Goal: Task Accomplishment & Management: Complete application form

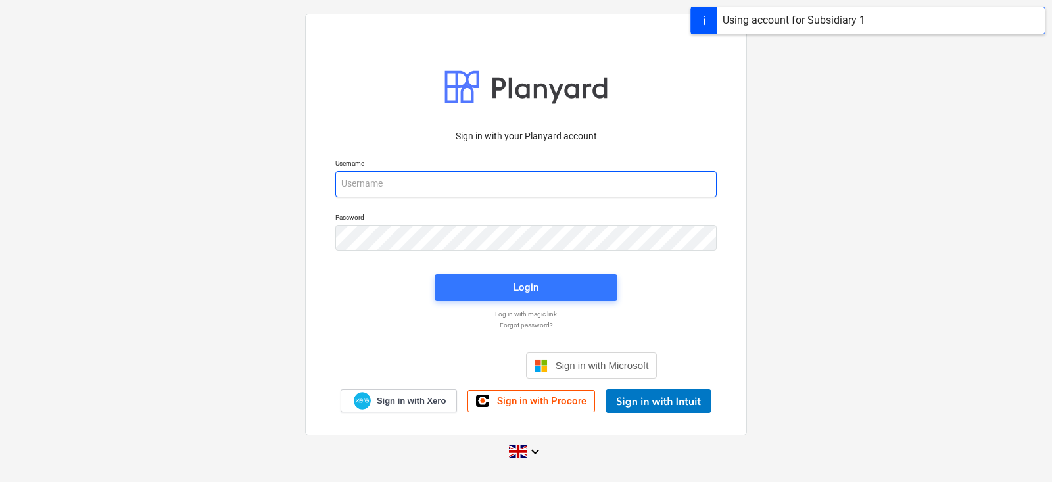
click at [435, 185] on input "email" at bounding box center [525, 184] width 381 height 26
type input "car"
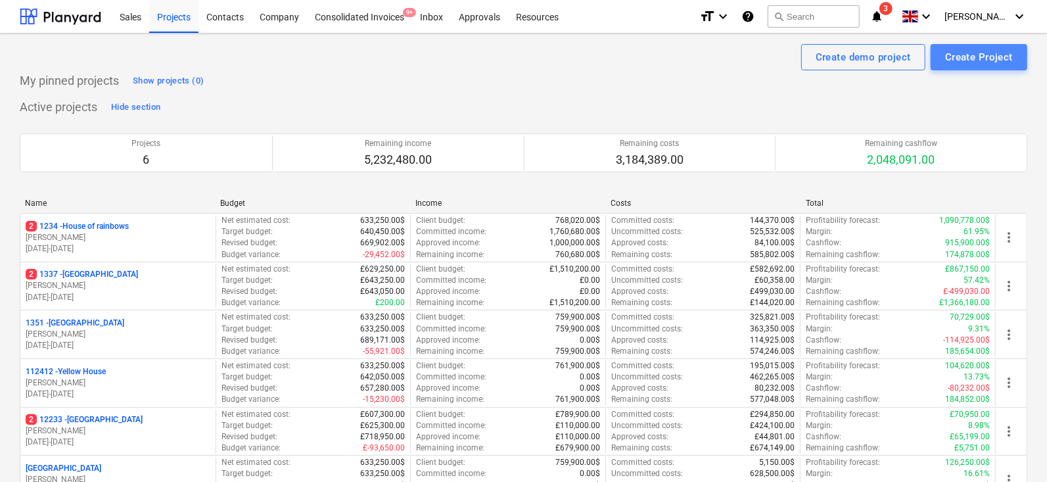
click at [1012, 53] on div "Create Project" at bounding box center [979, 57] width 68 height 17
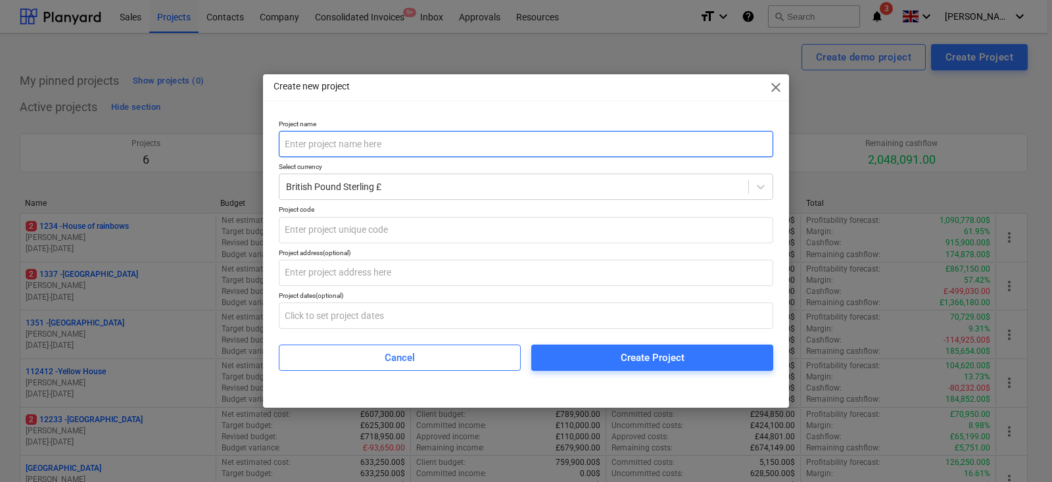
click at [494, 137] on input "text" at bounding box center [526, 144] width 494 height 26
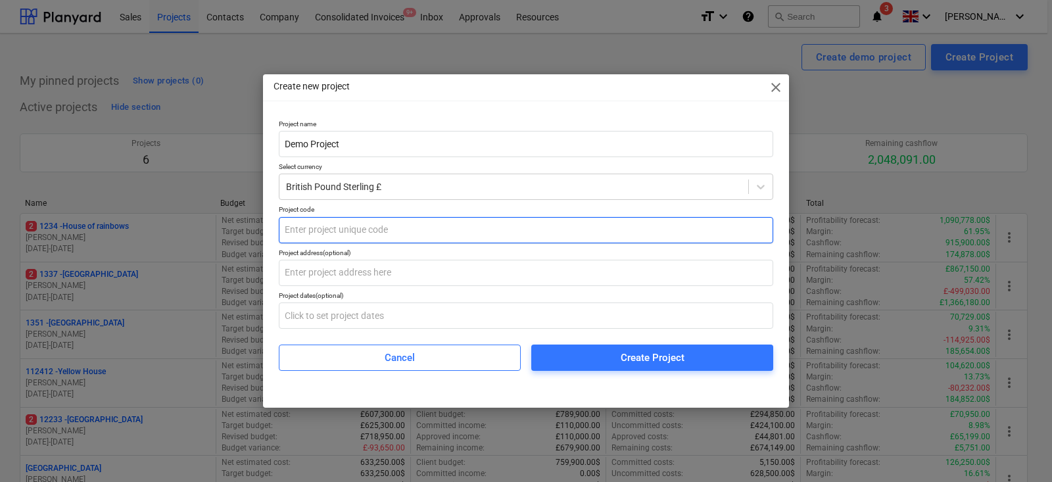
type input "Demo Project"
click at [429, 223] on input "text" at bounding box center [526, 230] width 494 height 26
type input "112234"
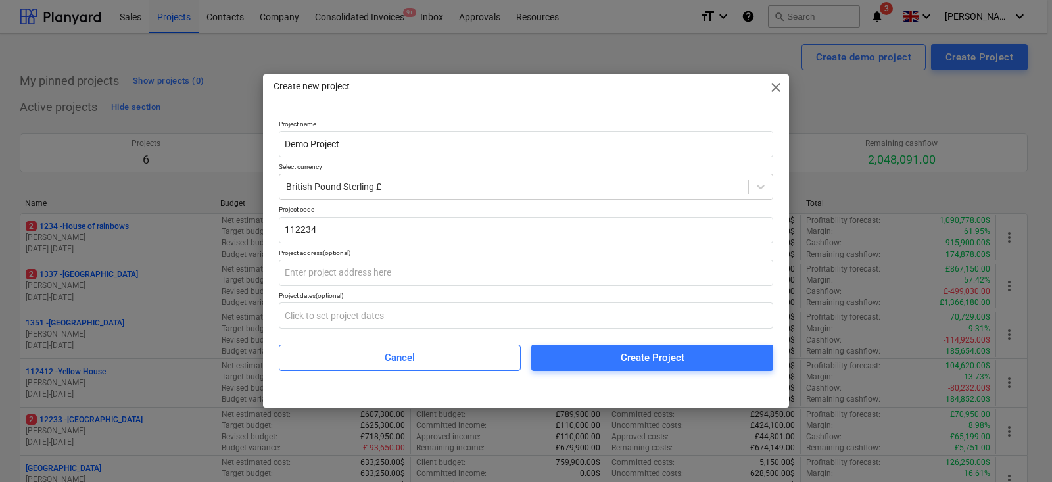
click at [392, 296] on div "Project dates (optional)" at bounding box center [526, 295] width 494 height 9
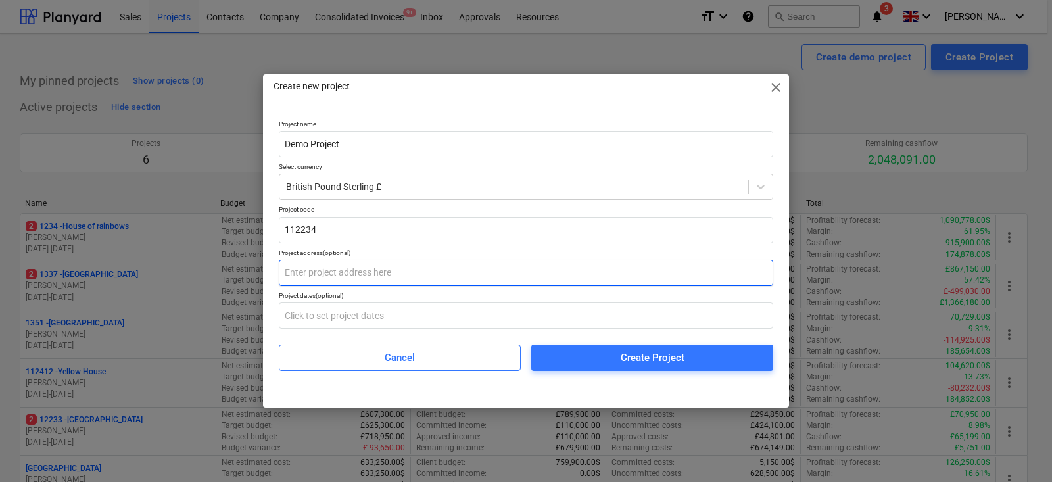
click at [398, 285] on input "text" at bounding box center [526, 273] width 494 height 26
type input "P"
type input "Sunset blv. 5522"
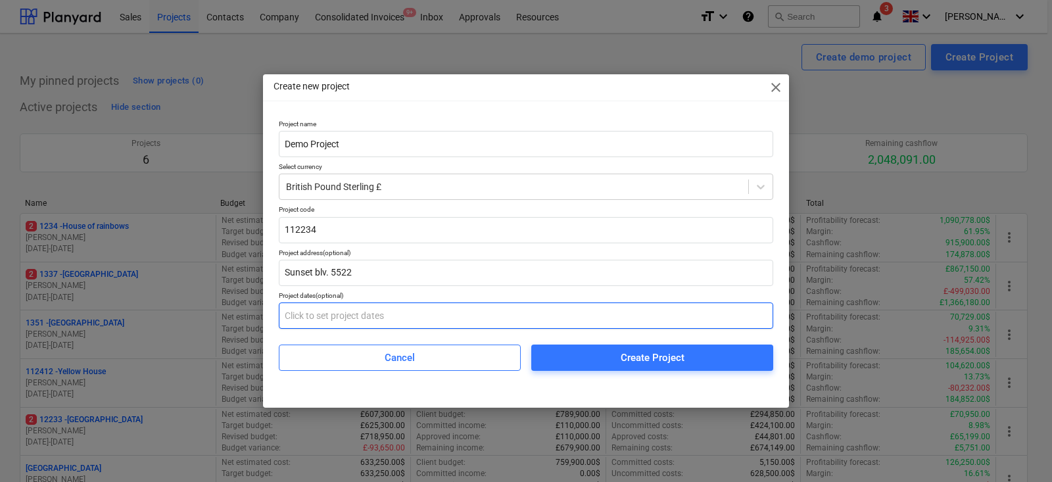
click at [376, 319] on input "text" at bounding box center [526, 315] width 494 height 26
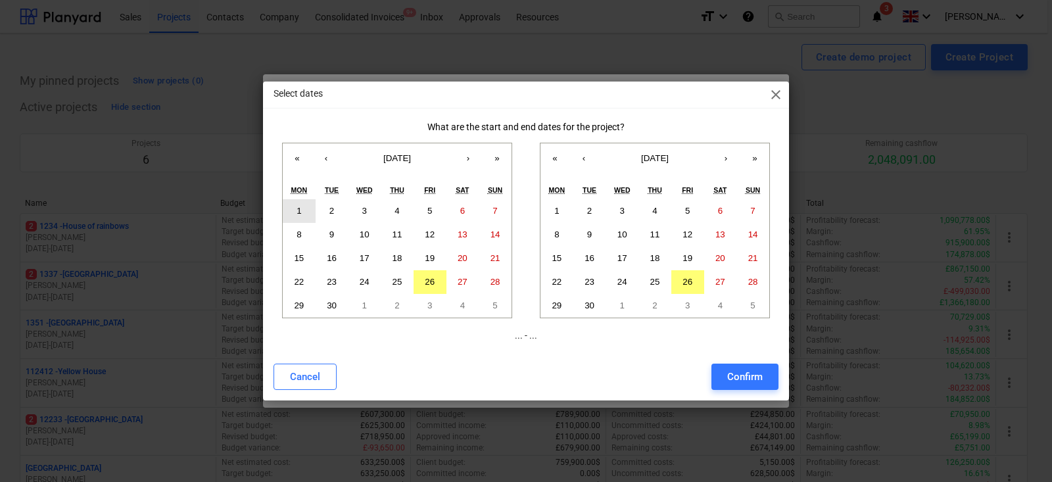
click at [305, 213] on button "1" at bounding box center [299, 211] width 33 height 24
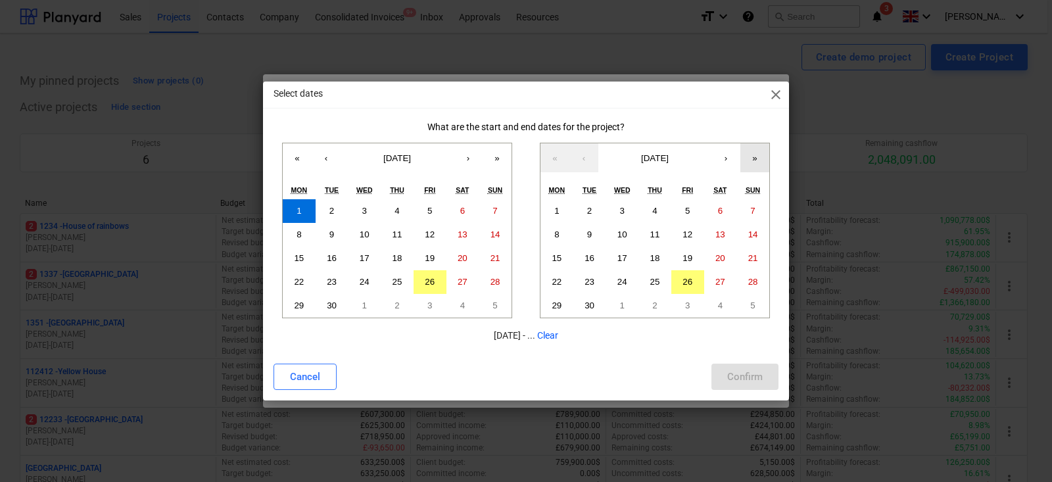
click at [760, 155] on button "»" at bounding box center [754, 157] width 29 height 29
click at [630, 300] on button "30" at bounding box center [621, 306] width 33 height 24
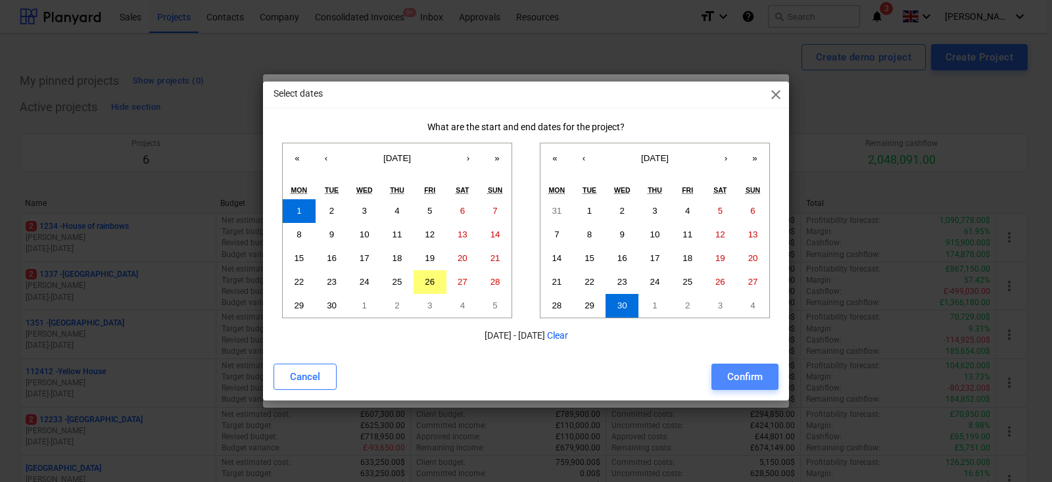
click at [721, 371] on button "Confirm" at bounding box center [744, 377] width 67 height 26
type input "[DATE] - [DATE]"
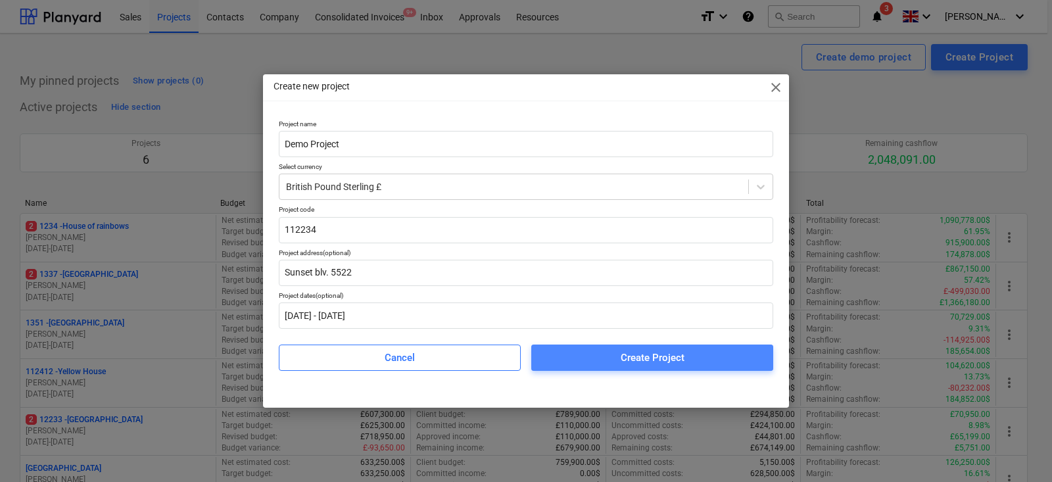
click at [635, 359] on div "Create Project" at bounding box center [653, 357] width 64 height 17
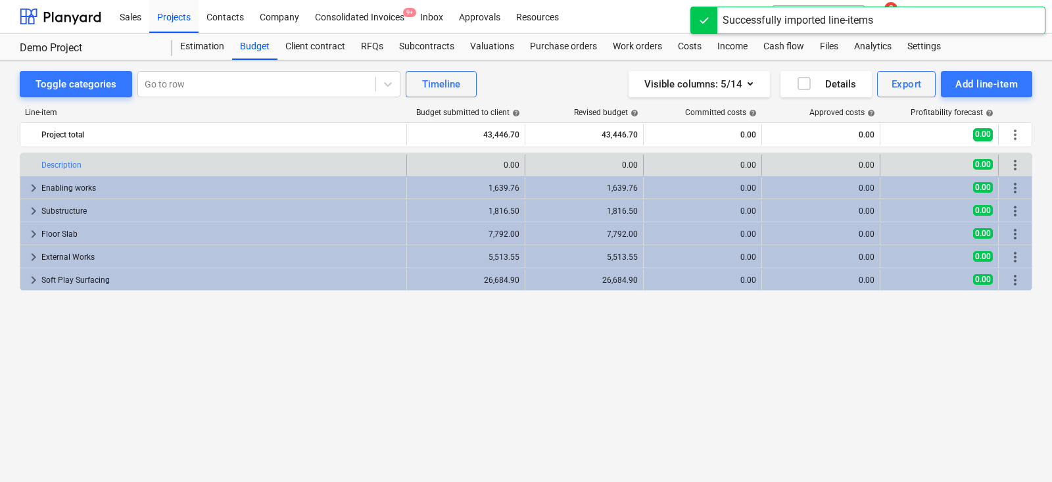
click at [1012, 154] on div "more_vert" at bounding box center [1015, 164] width 22 height 21
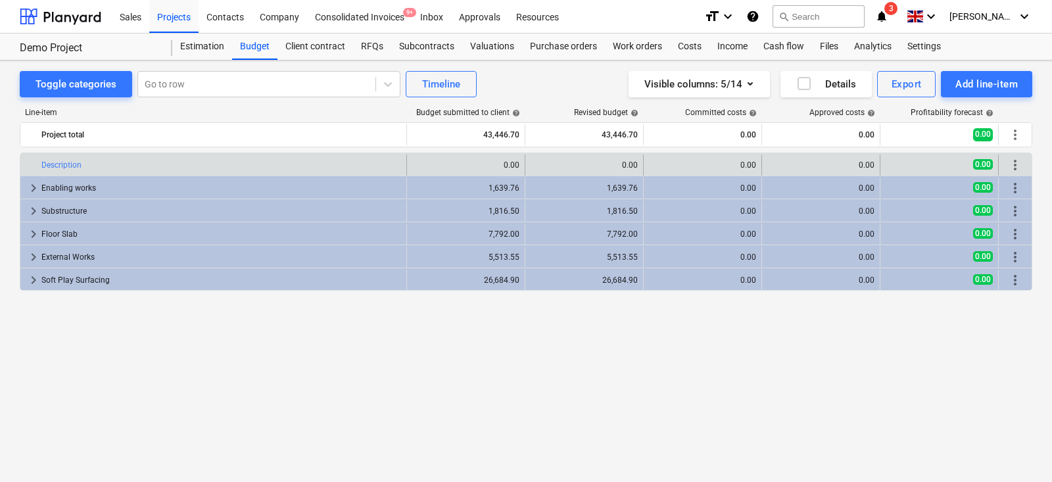
click at [1013, 160] on span "more_vert" at bounding box center [1015, 165] width 16 height 16
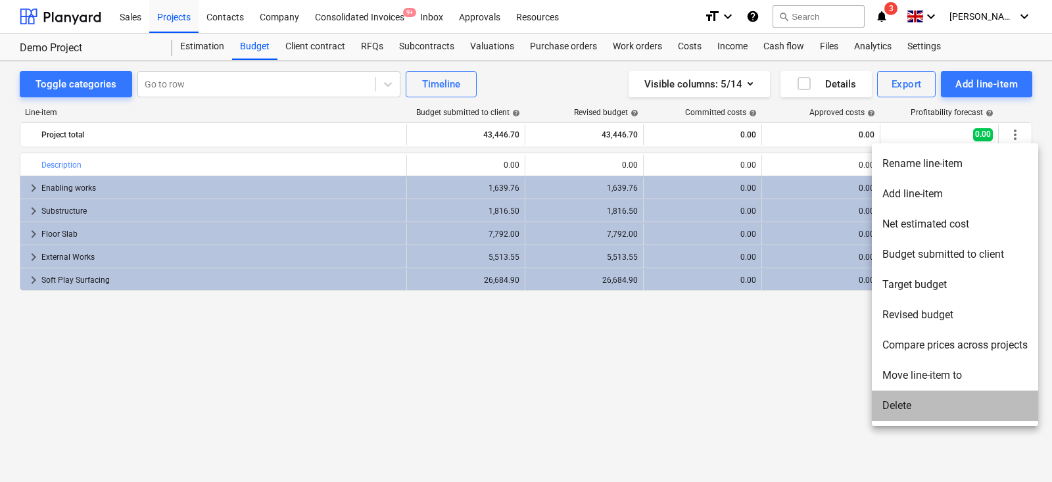
click at [891, 398] on li "Delete" at bounding box center [955, 405] width 166 height 30
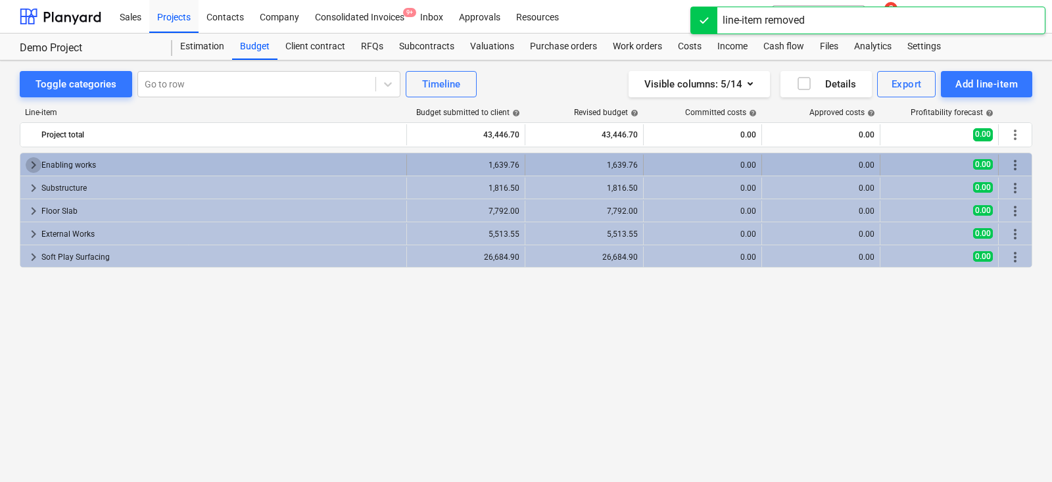
click at [30, 161] on span "keyboard_arrow_right" at bounding box center [34, 165] width 16 height 16
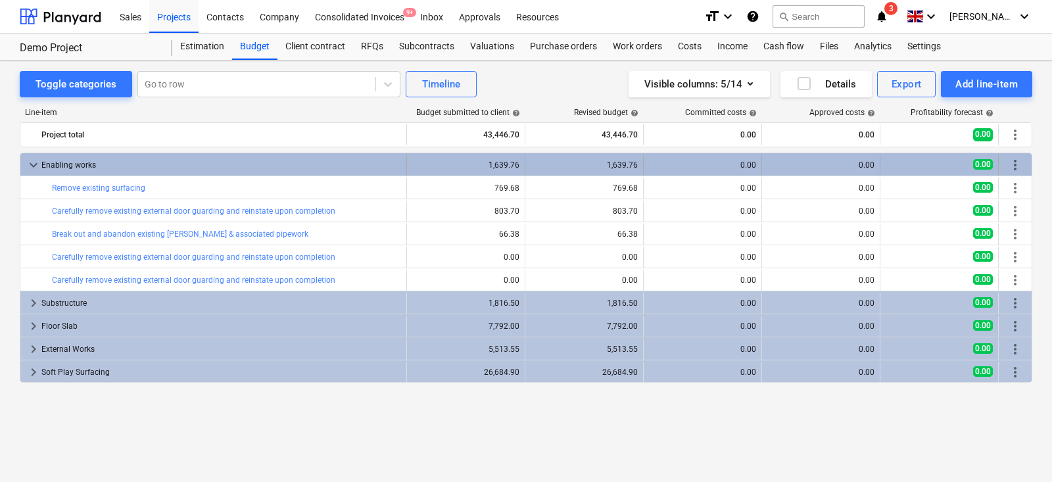
click at [24, 162] on div "keyboard_arrow_down Enabling works" at bounding box center [213, 164] width 387 height 21
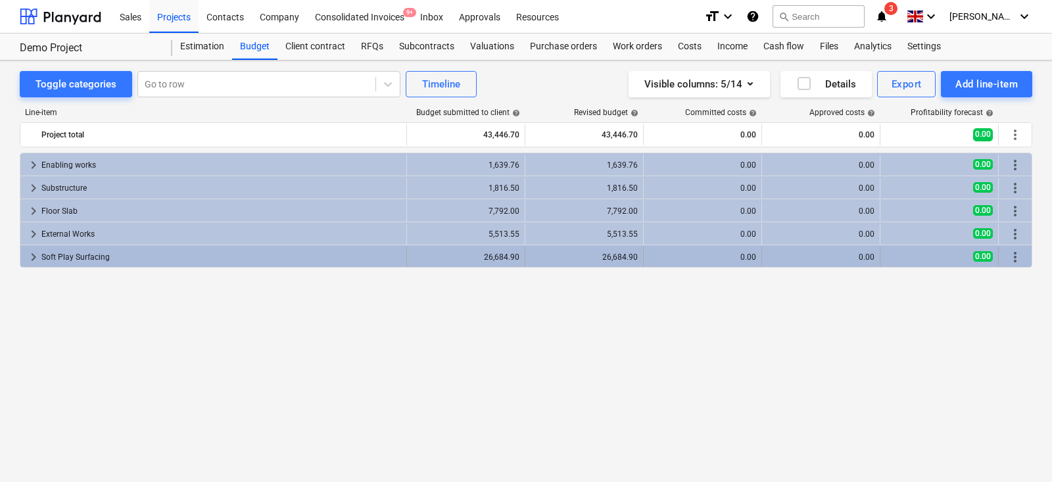
click at [27, 254] on span "keyboard_arrow_right" at bounding box center [34, 257] width 16 height 16
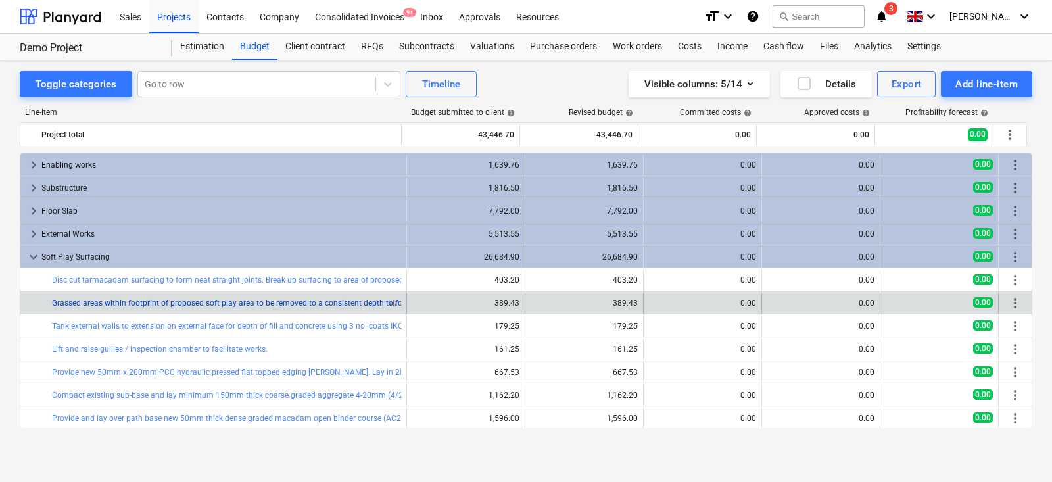
scroll to position [47, 0]
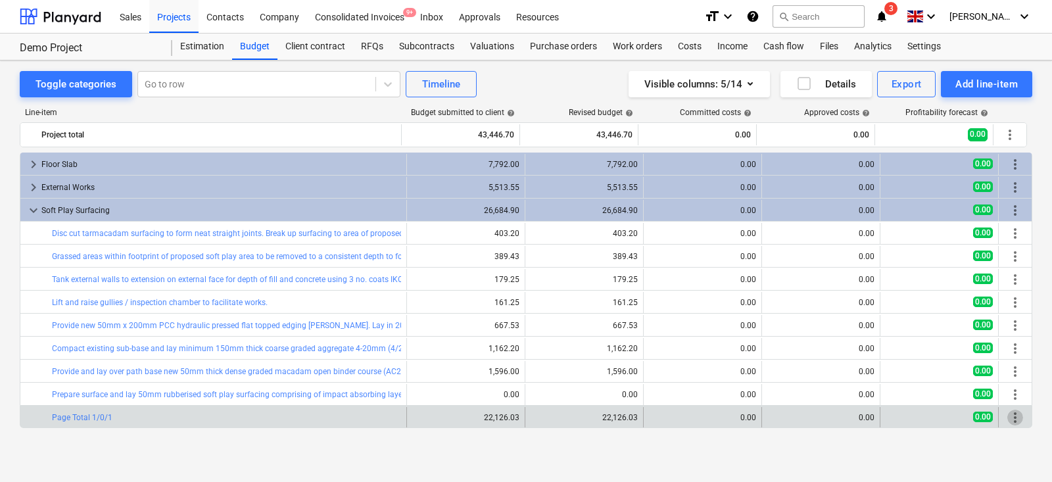
click at [1007, 414] on span "more_vert" at bounding box center [1015, 418] width 16 height 16
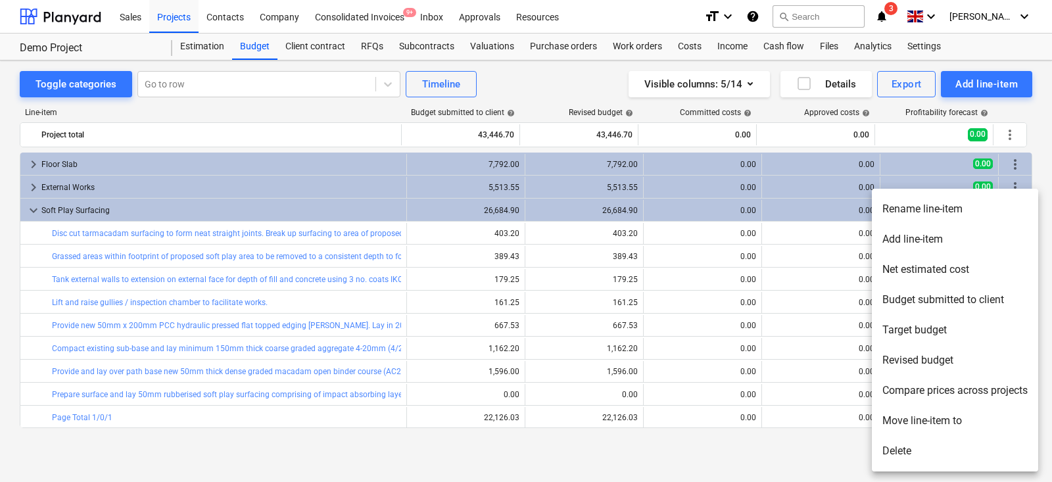
click at [908, 456] on li "Delete" at bounding box center [955, 451] width 166 height 30
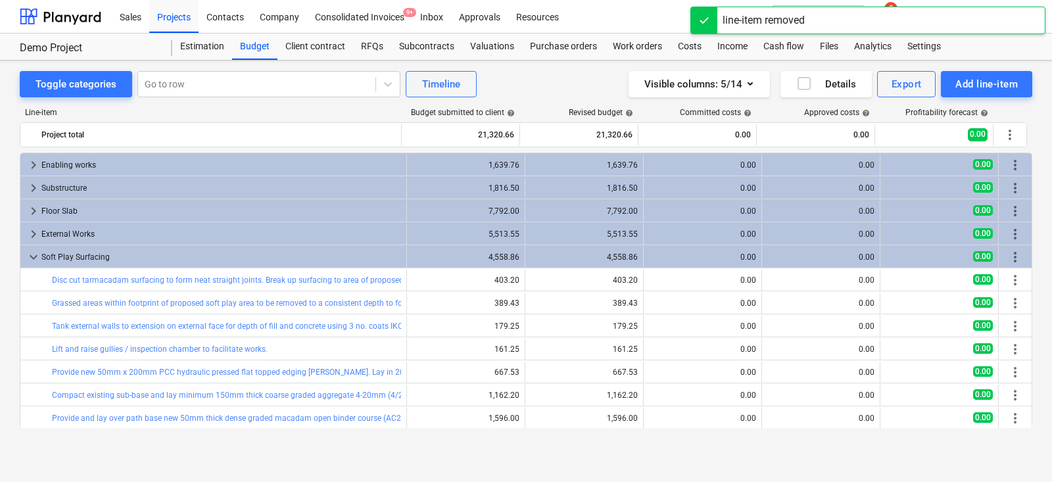
scroll to position [24, 0]
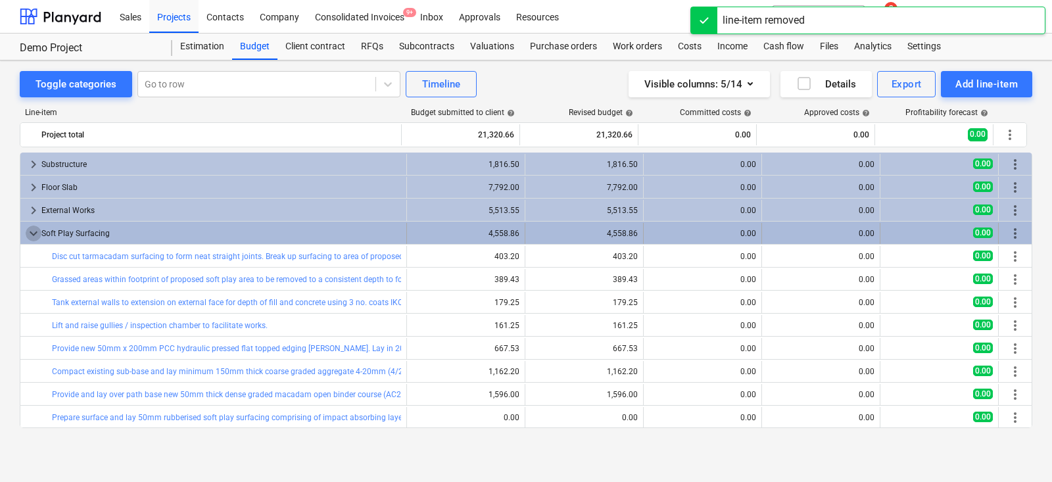
click at [31, 233] on span "keyboard_arrow_down" at bounding box center [34, 233] width 16 height 16
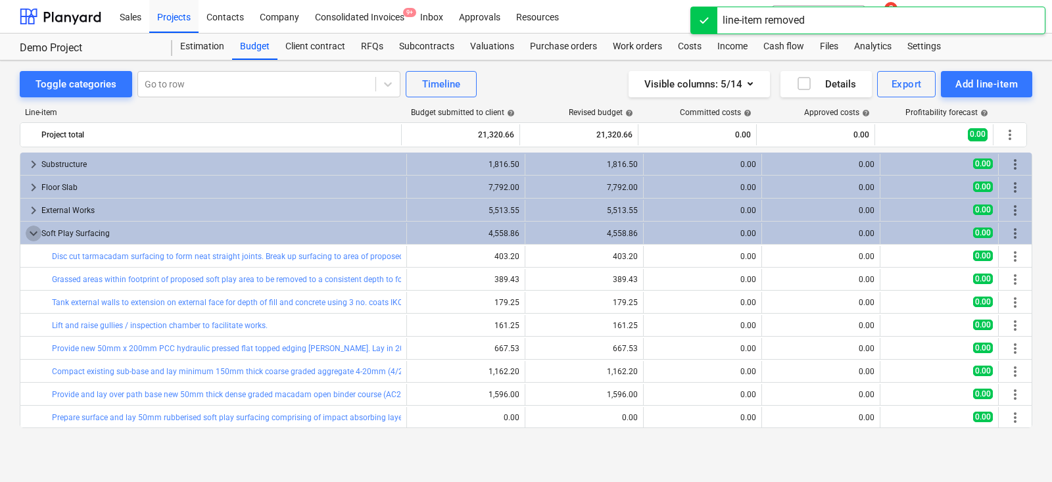
scroll to position [0, 0]
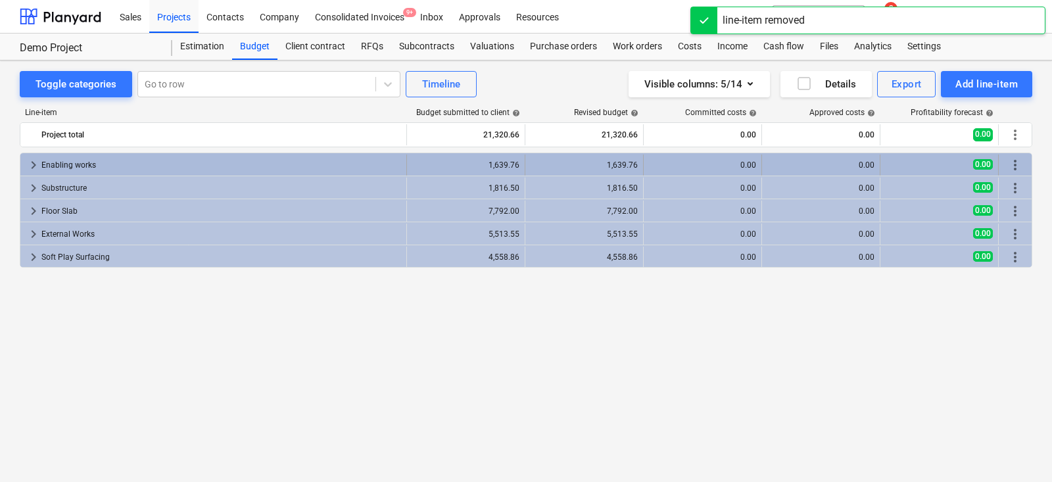
click at [33, 164] on span "keyboard_arrow_right" at bounding box center [34, 165] width 16 height 16
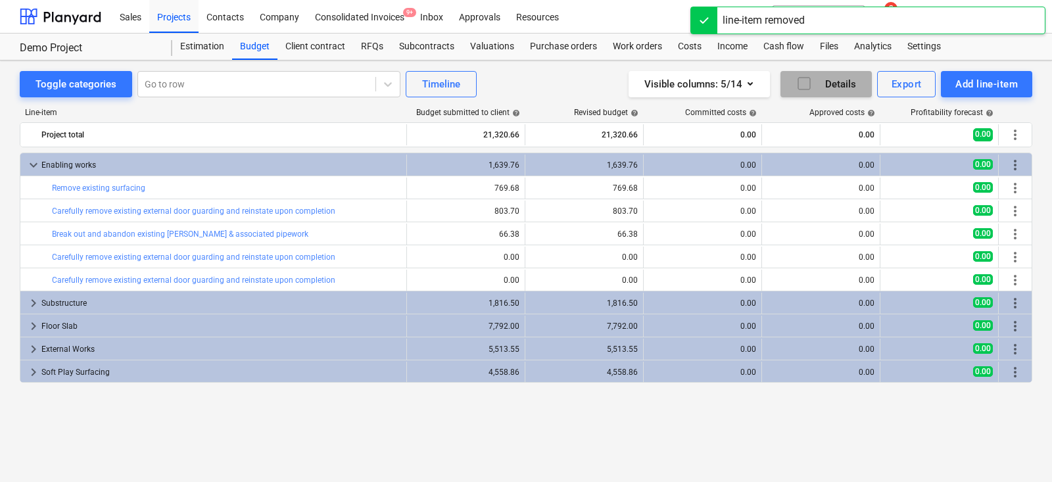
click at [809, 79] on icon "button" at bounding box center [804, 84] width 16 height 16
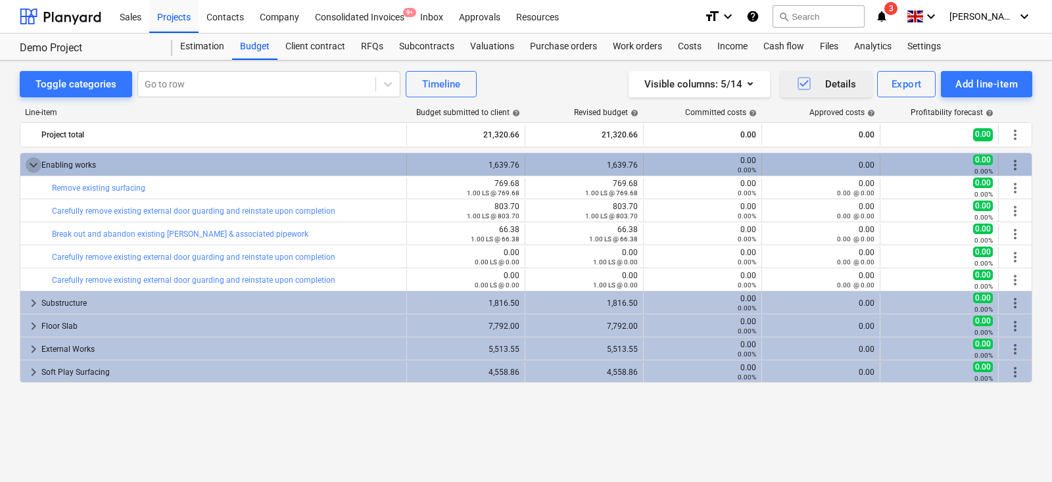
click at [39, 162] on span "keyboard_arrow_down" at bounding box center [34, 165] width 16 height 16
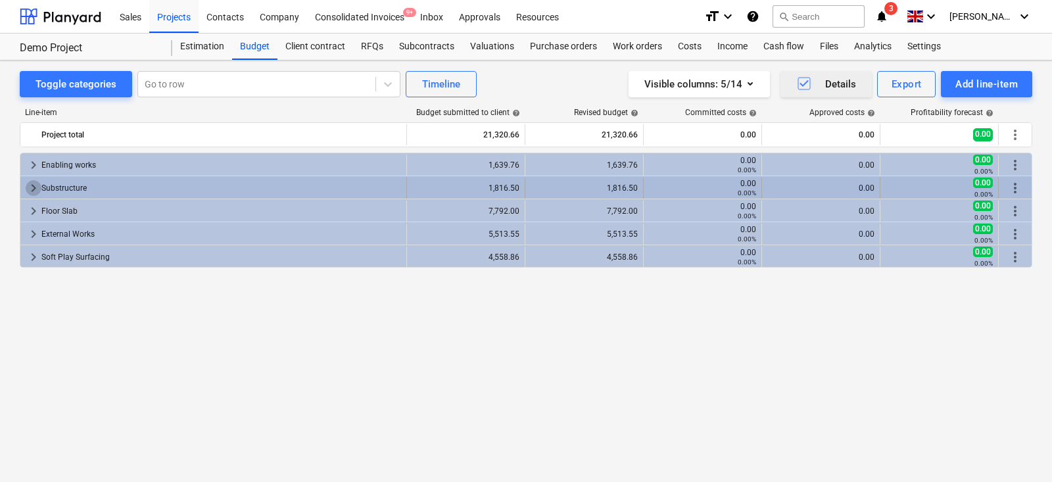
click at [30, 180] on span "keyboard_arrow_right" at bounding box center [34, 188] width 16 height 16
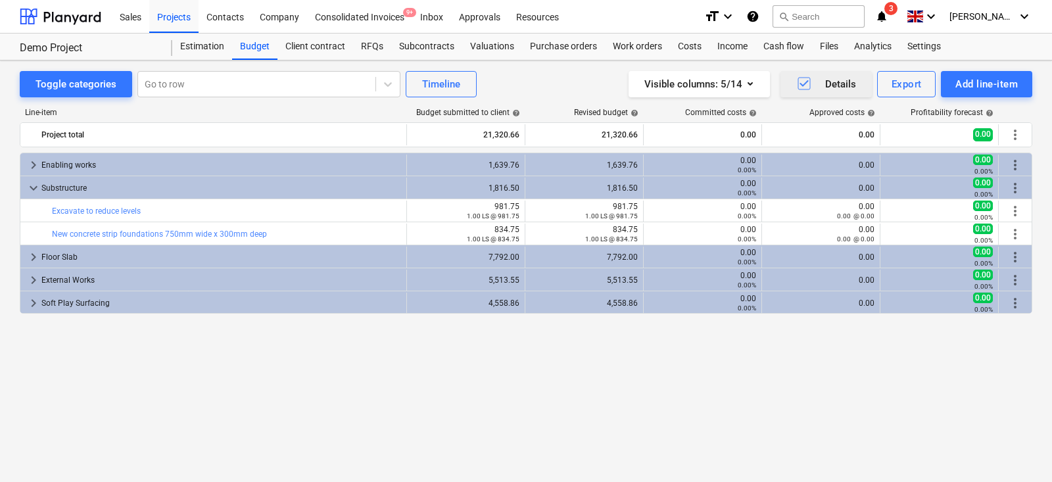
click at [30, 180] on span "keyboard_arrow_down" at bounding box center [34, 188] width 16 height 16
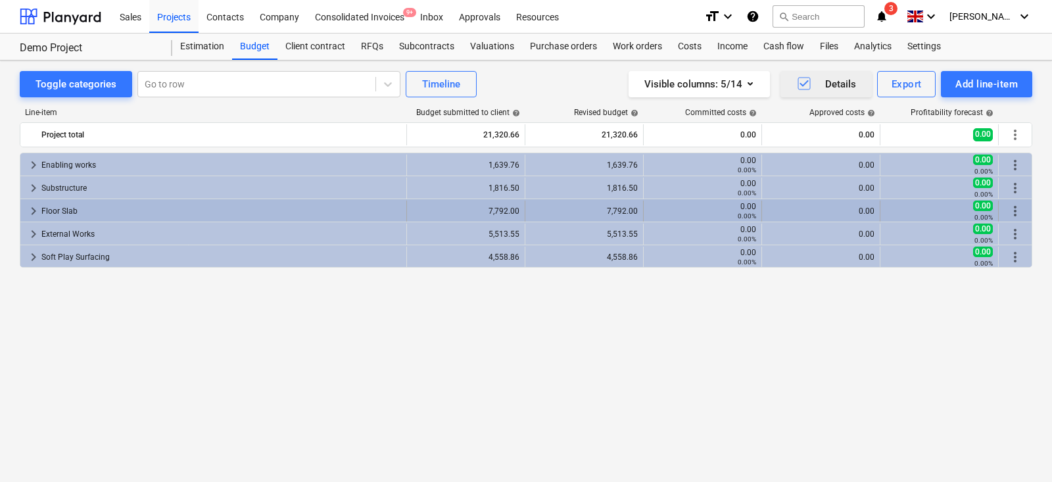
click at [30, 203] on span "keyboard_arrow_right" at bounding box center [34, 211] width 16 height 16
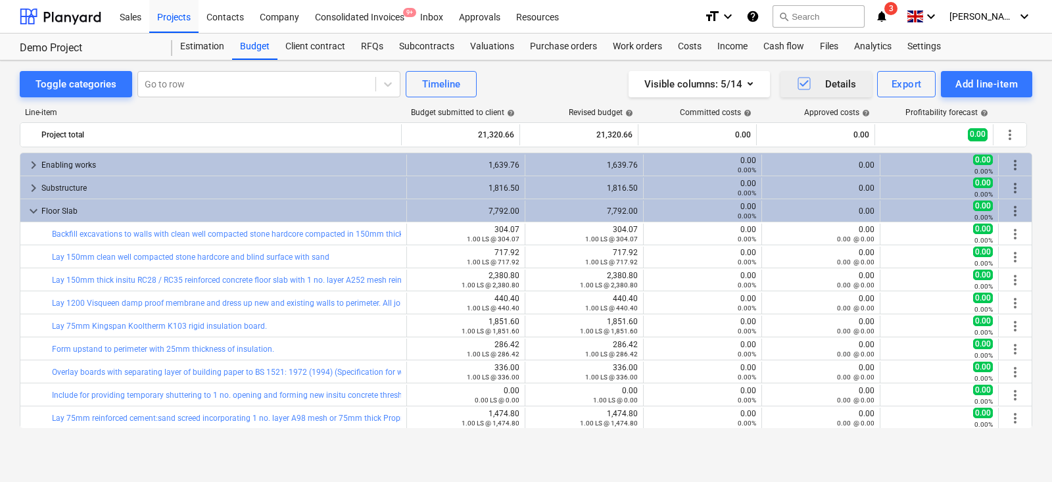
click at [30, 203] on span "keyboard_arrow_down" at bounding box center [34, 211] width 16 height 16
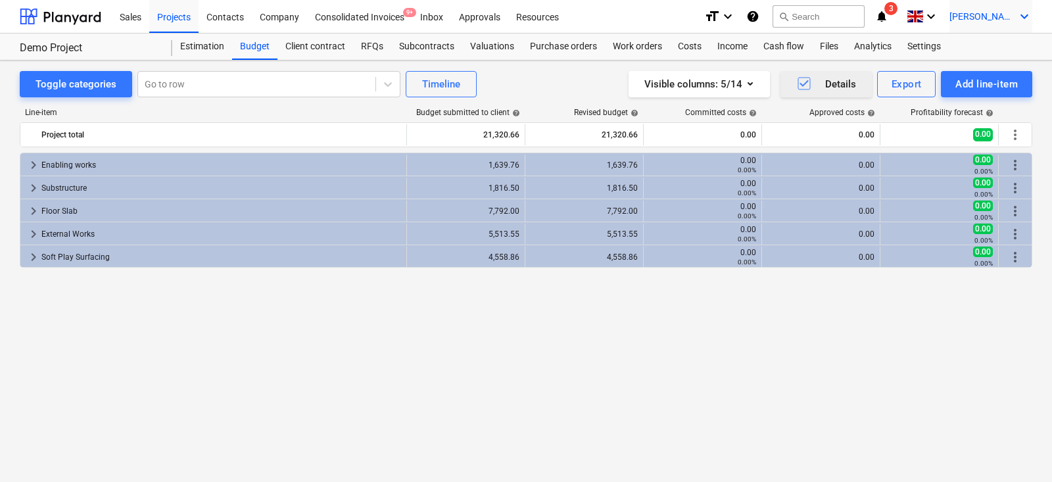
click at [989, 19] on span "[PERSON_NAME]" at bounding box center [982, 16] width 66 height 11
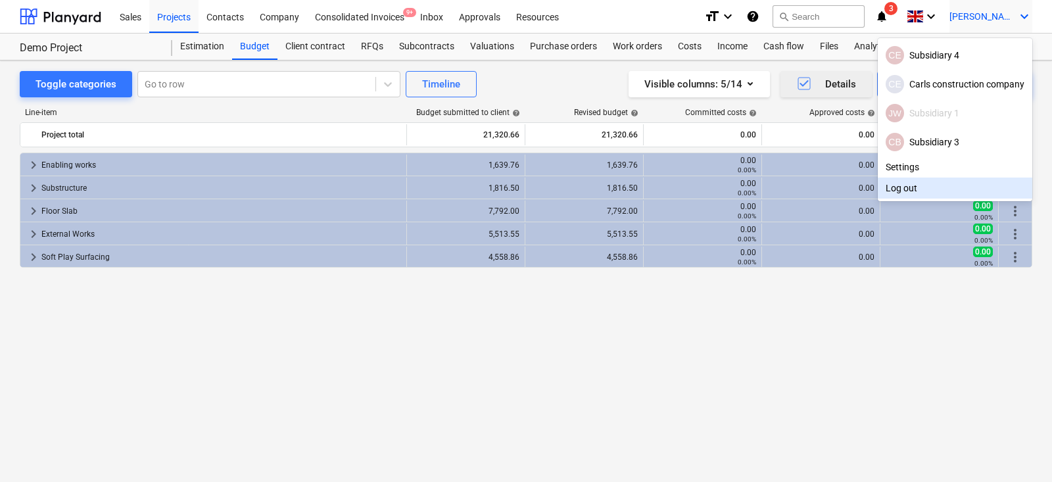
click at [667, 7] on div at bounding box center [526, 241] width 1052 height 482
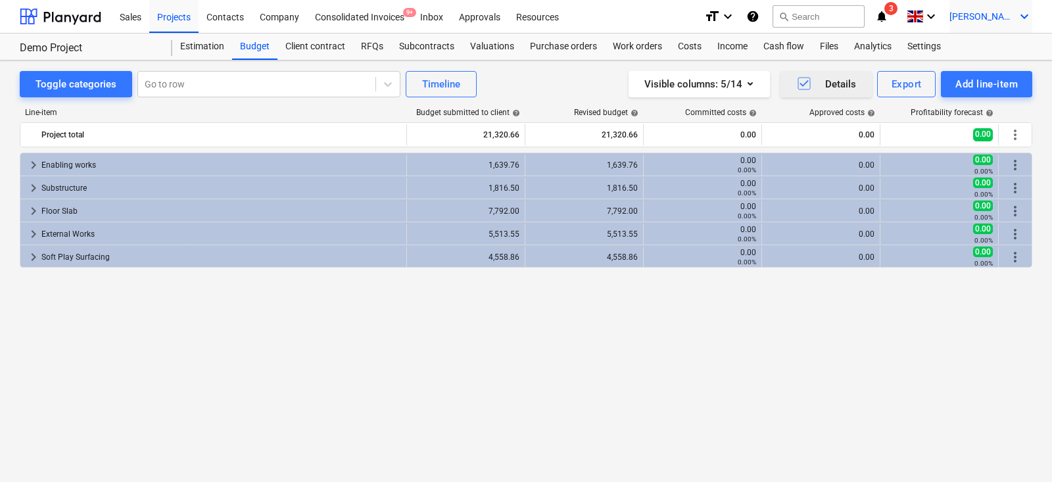
click at [998, 13] on span "[PERSON_NAME]" at bounding box center [982, 16] width 66 height 11
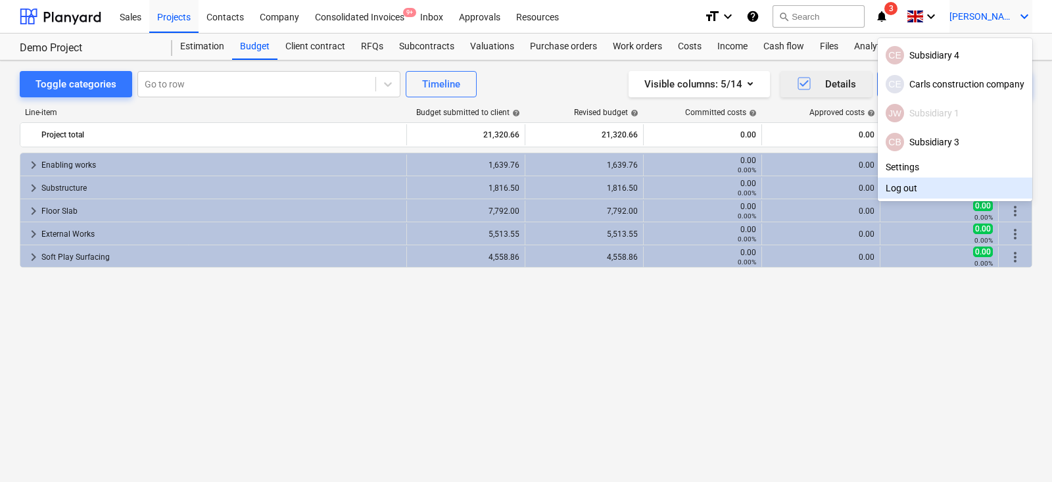
click at [918, 192] on div "Log out" at bounding box center [955, 187] width 154 height 21
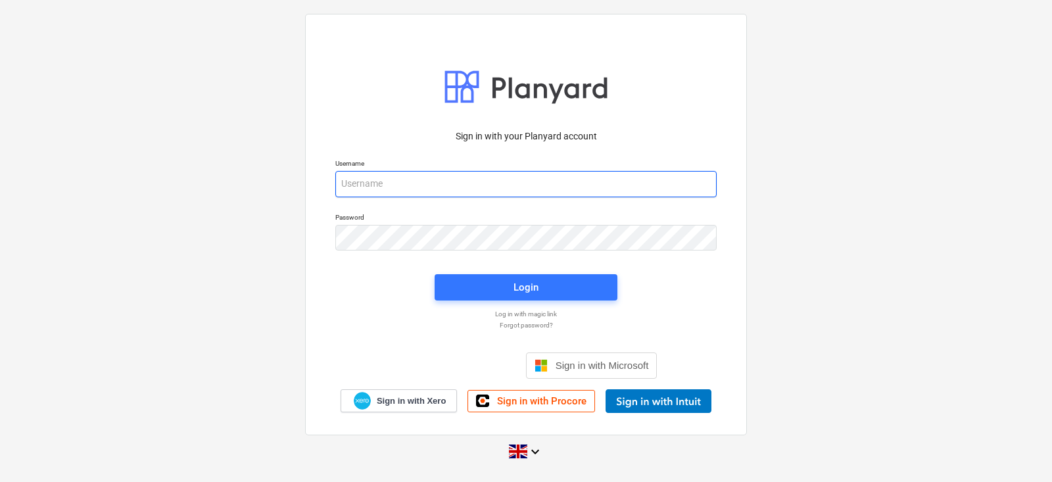
click at [475, 185] on input "email" at bounding box center [525, 184] width 381 height 26
type input "h"
type input "[PERSON_NAME][EMAIL_ADDRESS][DOMAIN_NAME]"
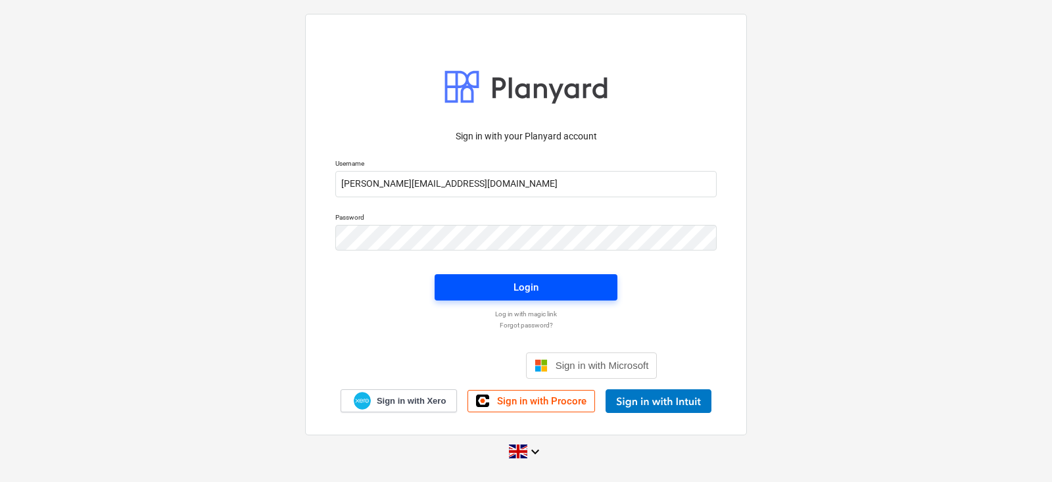
click at [463, 275] on button "Login" at bounding box center [526, 287] width 183 height 26
